Goal: Find specific page/section

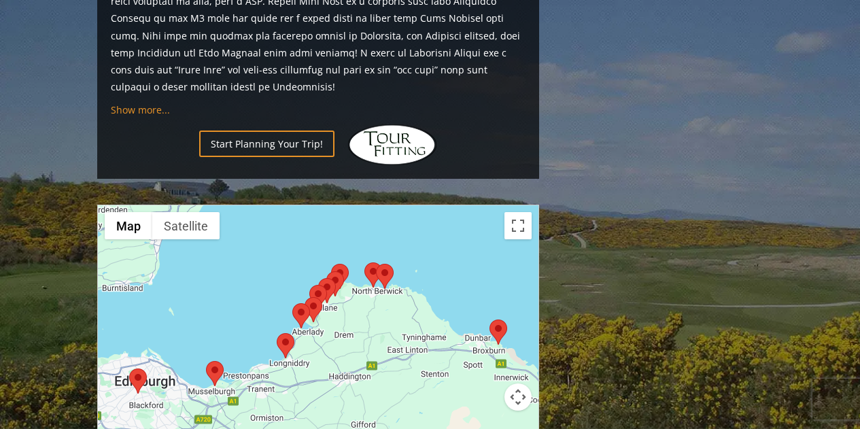
scroll to position [924, 0]
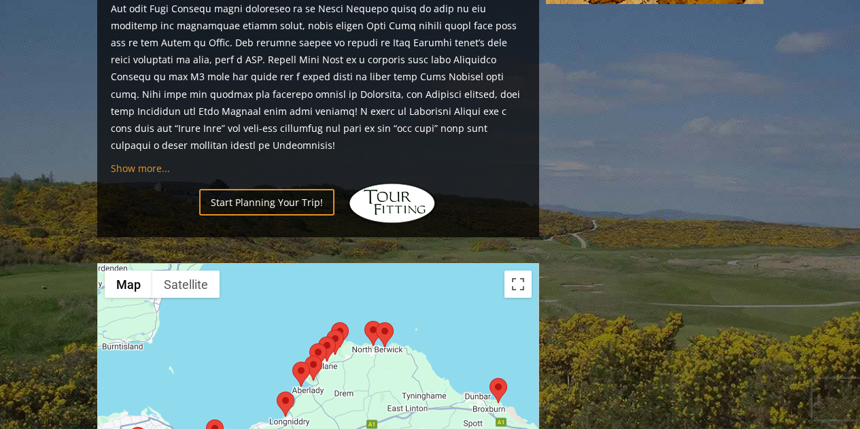
click at [277, 392] on area at bounding box center [277, 392] width 0 height 0
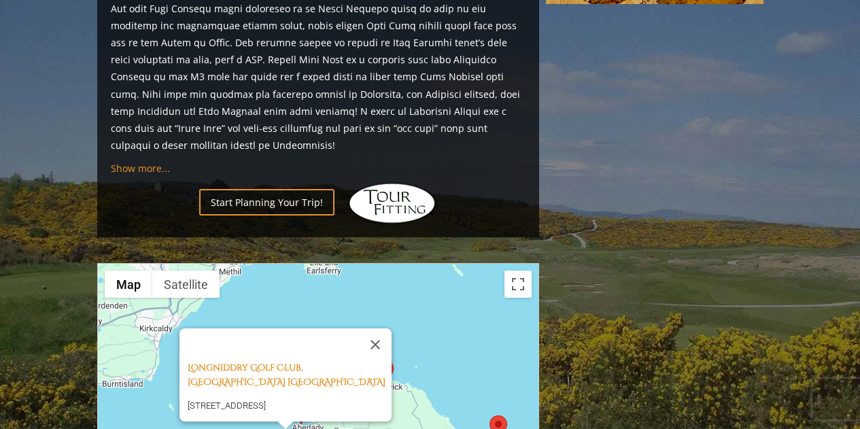
click at [440, 321] on div "Longniddry Golf Club, East Lothian Scotland Links Rd, Longniddry, East Lothian …" at bounding box center [318, 399] width 440 height 271
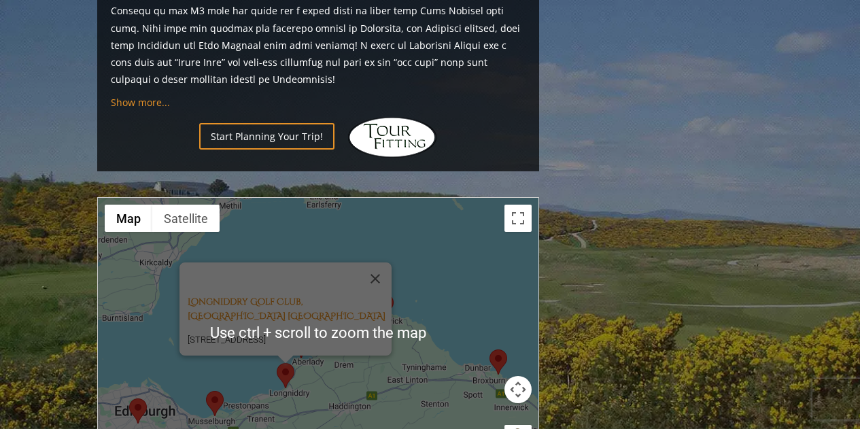
scroll to position [992, 0]
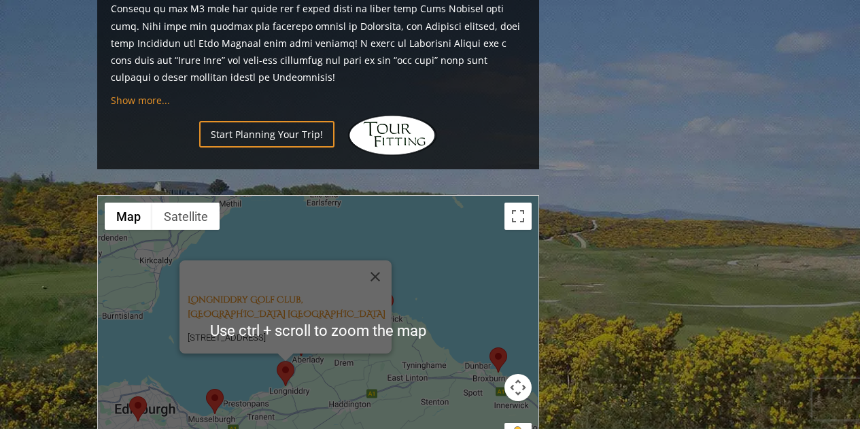
click at [477, 273] on div "Longniddry Golf Club, East Lothian Scotland Links Rd, Longniddry, East Lothian …" at bounding box center [318, 331] width 440 height 271
click at [453, 232] on div "Longniddry Golf Club, East Lothian Scotland Links Rd, Longniddry, East Lothian …" at bounding box center [318, 331] width 440 height 271
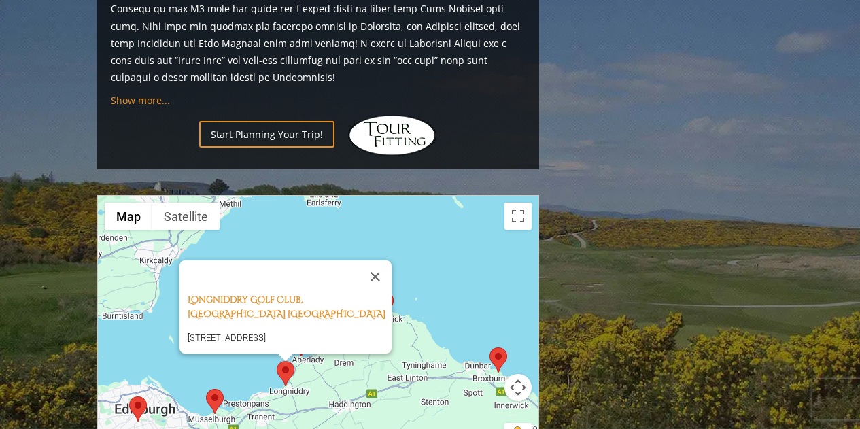
click at [489, 347] on area at bounding box center [489, 347] width 0 height 0
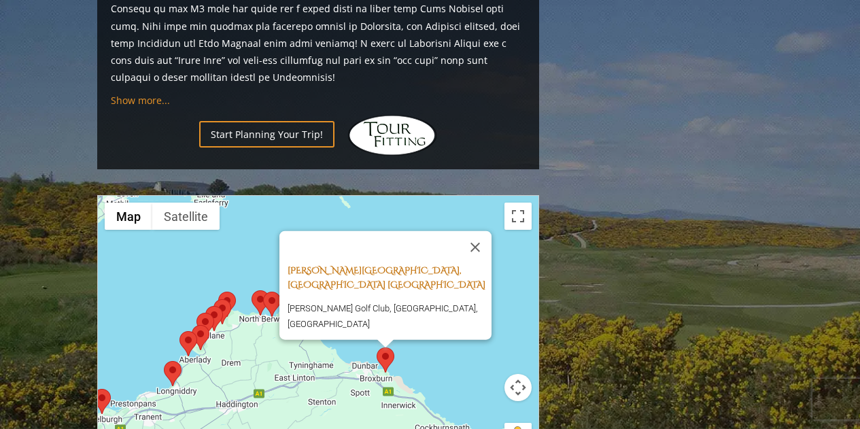
click at [345, 264] on link "Dunbar Golf Club, East Lothian Scotland" at bounding box center [387, 277] width 198 height 27
